Goal: Communication & Community: Answer question/provide support

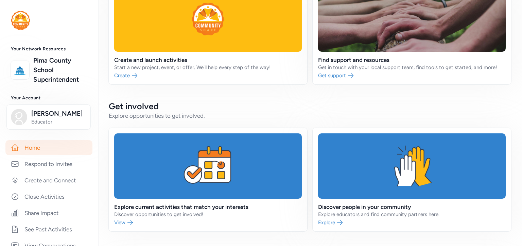
scroll to position [141, 0]
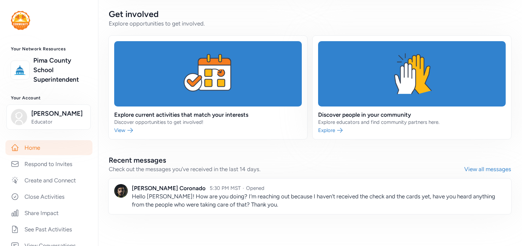
click at [153, 196] on link at bounding box center [310, 195] width 403 height 35
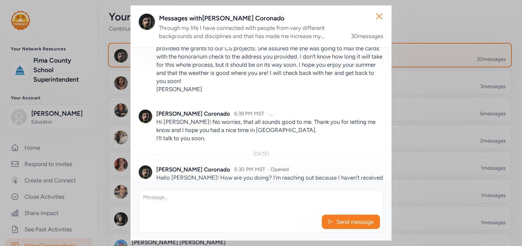
scroll to position [3529, 0]
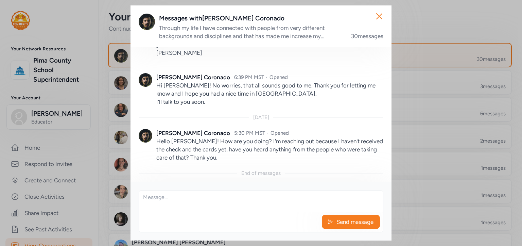
click at [148, 197] on textarea at bounding box center [261, 201] width 244 height 22
click at [193, 205] on textarea "Hi [PERSON_NAME]! It is good to hear ffrom you" at bounding box center [261, 201] width 244 height 22
click at [215, 208] on textarea "Hi [PERSON_NAME]! It is good to hear from you" at bounding box center [261, 201] width 244 height 22
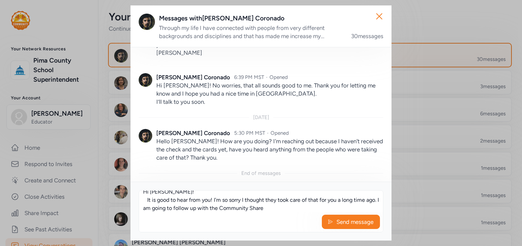
scroll to position [8, 0]
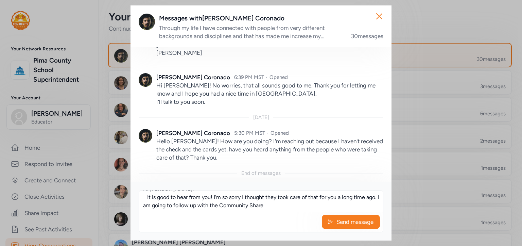
drag, startPoint x: 151, startPoint y: 210, endPoint x: 343, endPoint y: 198, distance: 192.1
click at [343, 198] on textarea "Hi [PERSON_NAME]! It is good to hear from you! I'm so sorry I thought they took…" at bounding box center [261, 201] width 244 height 22
click at [260, 206] on textarea "Hi [PERSON_NAME]! It is good to hear from you! I'm so sorry I thought they took…" at bounding box center [261, 201] width 244 height 22
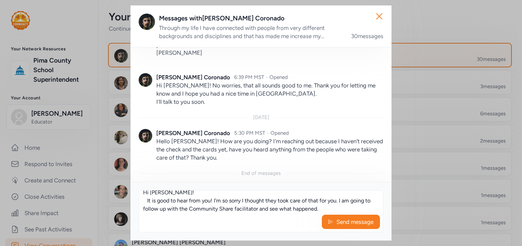
scroll to position [4, 0]
drag, startPoint x: 341, startPoint y: 198, endPoint x: 282, endPoint y: 199, distance: 59.2
click at [282, 199] on textarea "Hi [PERSON_NAME]! It is good to hear from you! I'm so sorry I thought they took…" at bounding box center [261, 201] width 244 height 22
click at [268, 201] on textarea "Hi [PERSON_NAME]! It is good to hear from you! I'm so sorry I thought they sent…" at bounding box center [261, 201] width 244 height 22
click at [293, 201] on textarea "Hi [PERSON_NAME]! It is good to hear from you! I'm so sorry I thought that they…" at bounding box center [261, 201] width 244 height 22
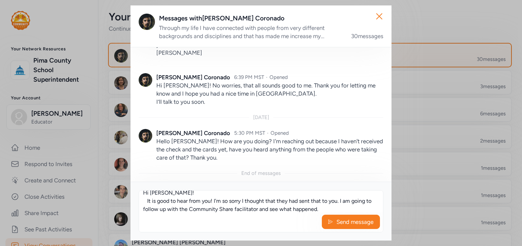
click at [328, 209] on textarea "Hi [PERSON_NAME]! It is good to hear from you! I'm so sorry I thought that they…" at bounding box center [261, 201] width 244 height 22
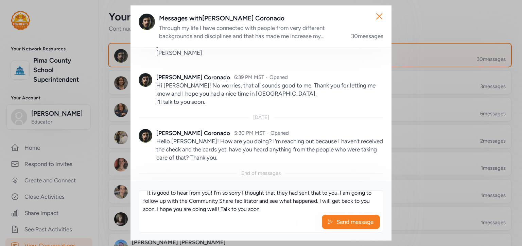
click at [232, 209] on textarea "Hi [PERSON_NAME]! It is good to hear from you! I'm so sorry I thought that they…" at bounding box center [261, 201] width 244 height 22
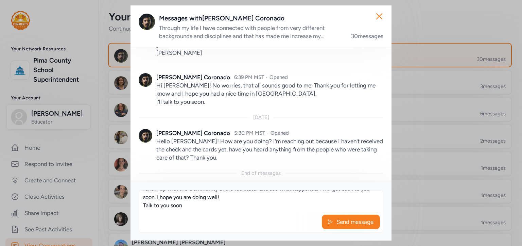
click at [183, 205] on textarea "Hi [PERSON_NAME]! It is good to hear from you! I'm so sorry I thought that they…" at bounding box center [261, 201] width 244 height 22
type textarea "Hi [PERSON_NAME]! It is good to hear from you! I'm so sorry I thought that they…"
click at [331, 220] on icon at bounding box center [330, 221] width 5 height 7
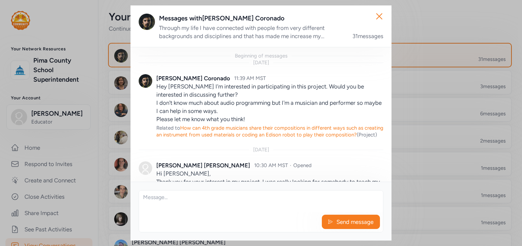
scroll to position [3609, 0]
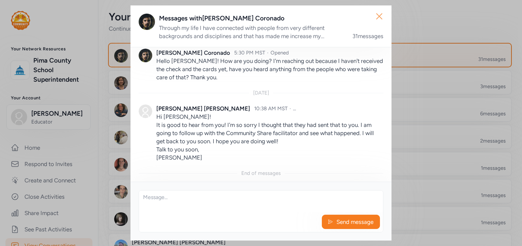
click at [379, 16] on icon "button" at bounding box center [379, 16] width 5 height 5
